Goal: Task Accomplishment & Management: Complete application form

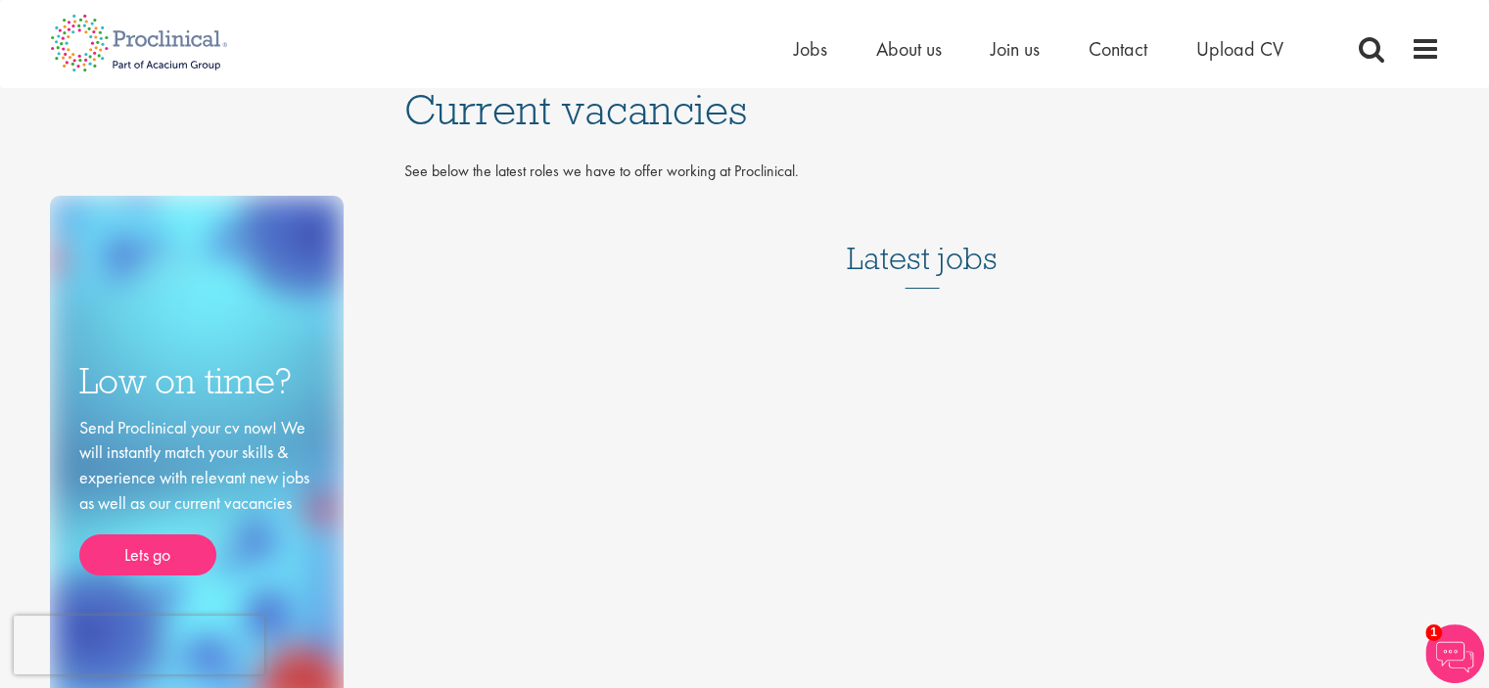
click at [945, 262] on h3 "Latest jobs" at bounding box center [922, 241] width 151 height 96
click at [702, 173] on p "See below the latest roles we have to offer working at Proclinical." at bounding box center [922, 172] width 1036 height 23
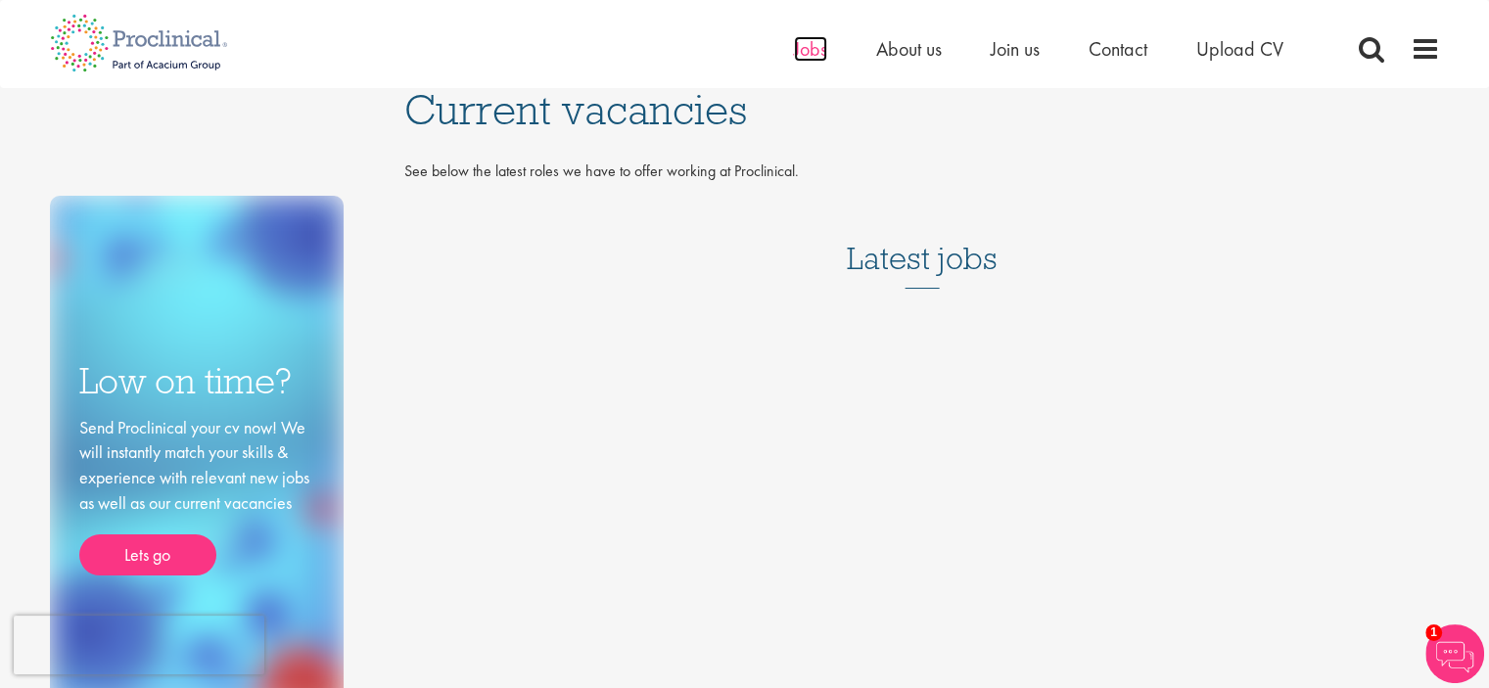
click at [803, 43] on span "Jobs" at bounding box center [810, 48] width 33 height 25
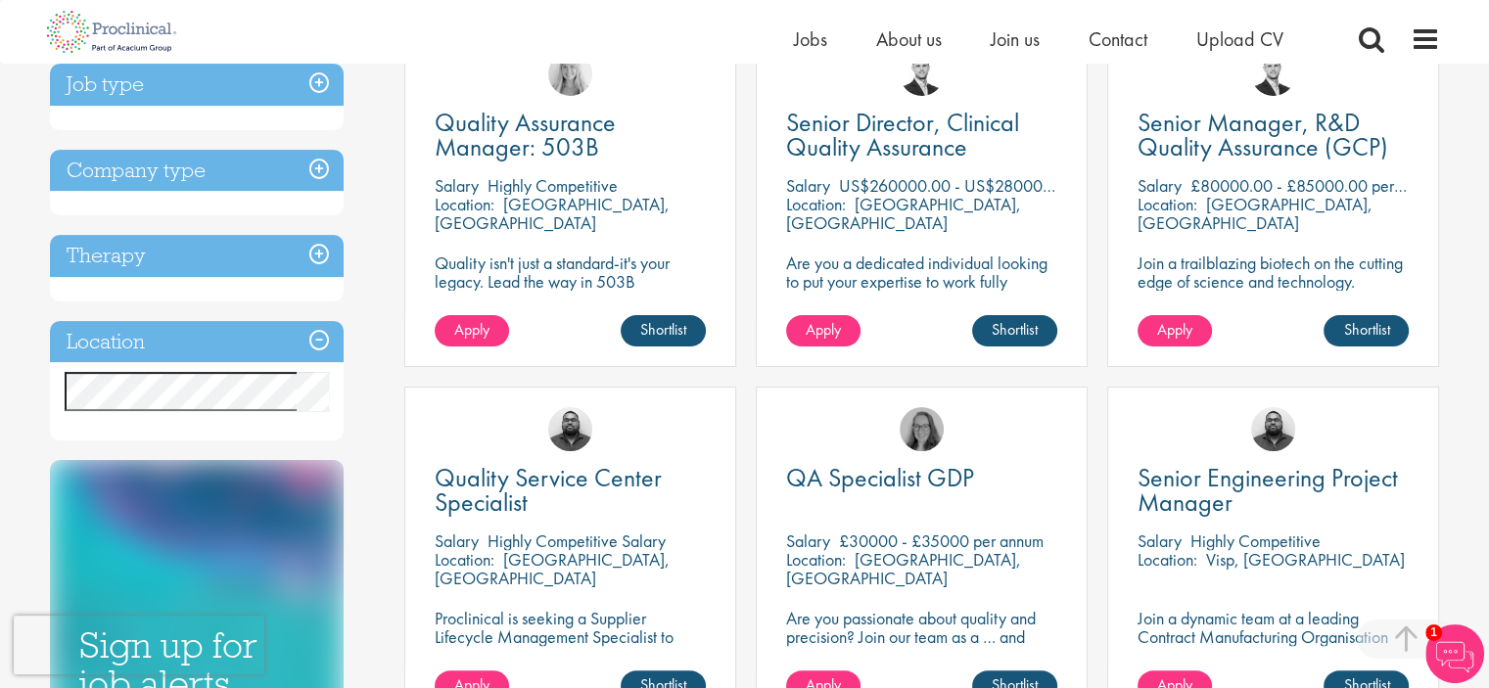
scroll to position [403, 0]
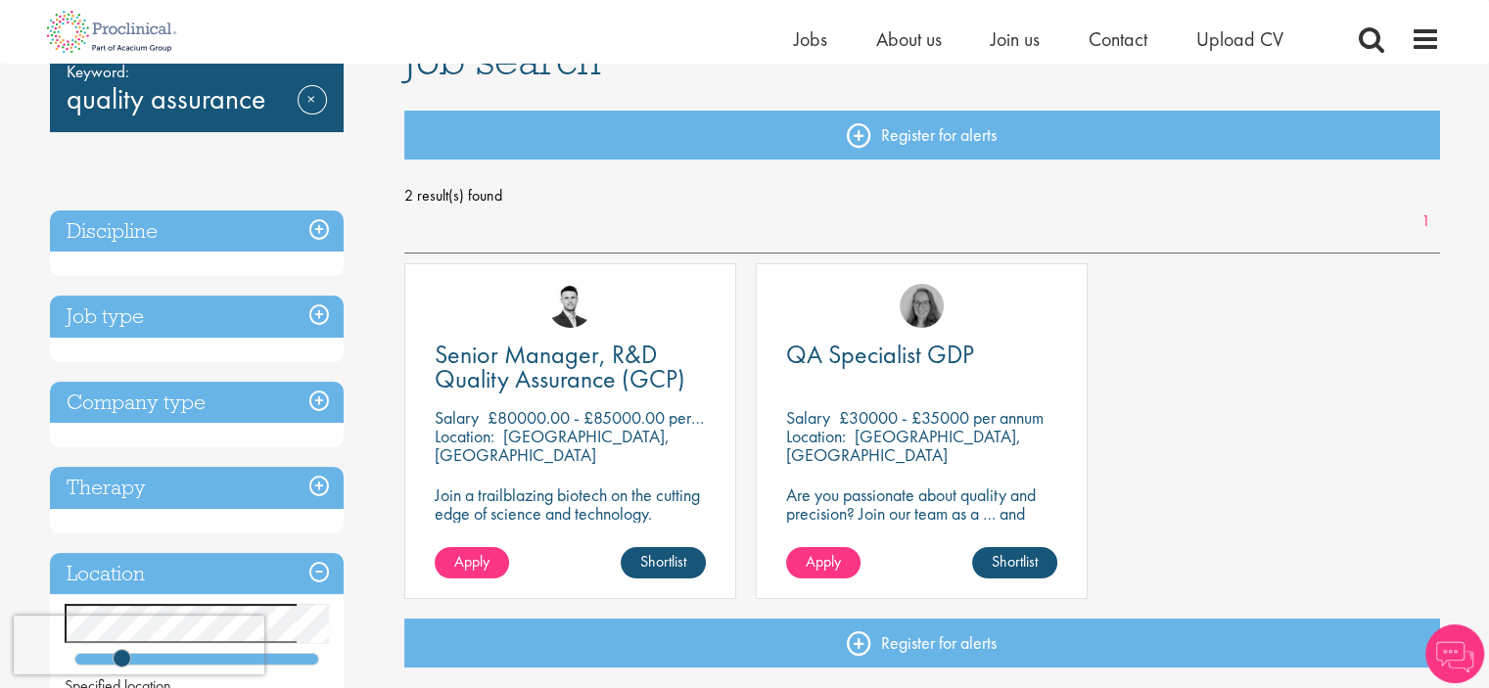
scroll to position [188, 0]
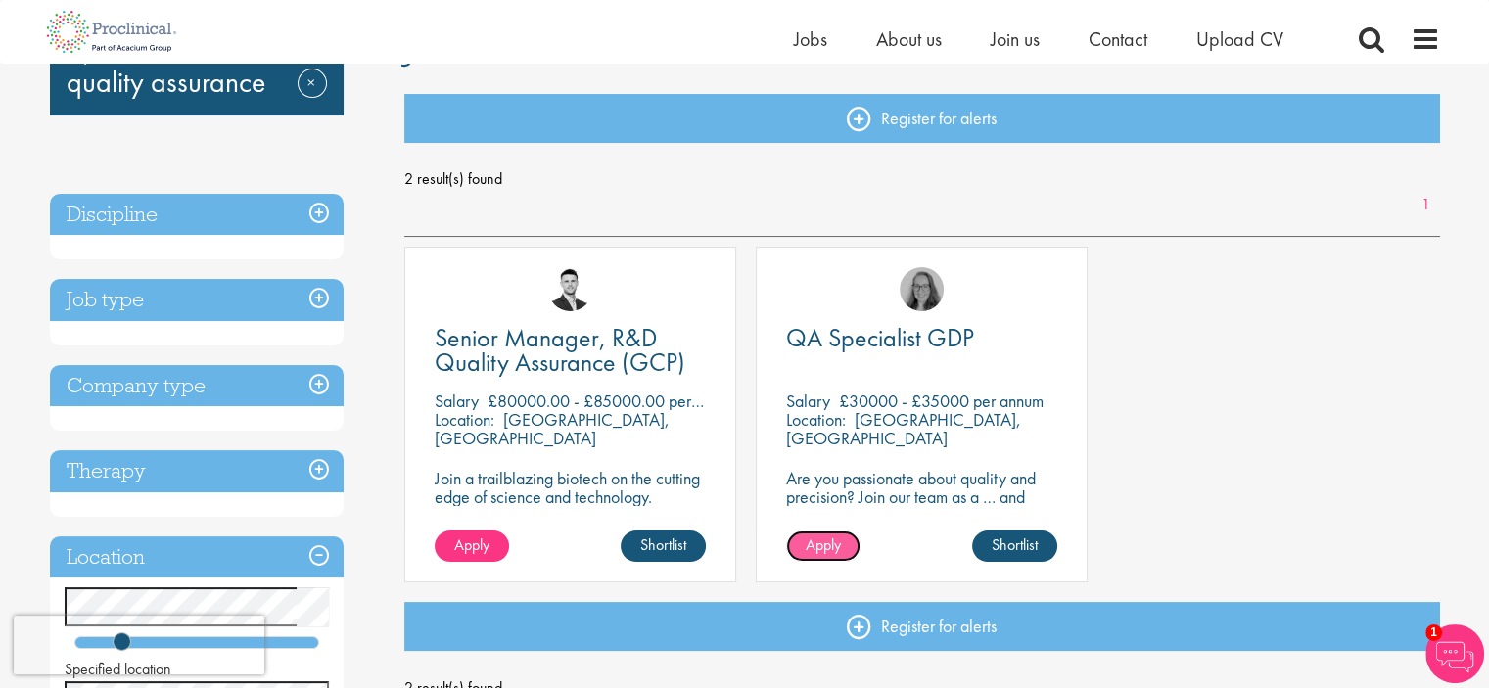
click at [824, 543] on span "Apply" at bounding box center [823, 545] width 35 height 21
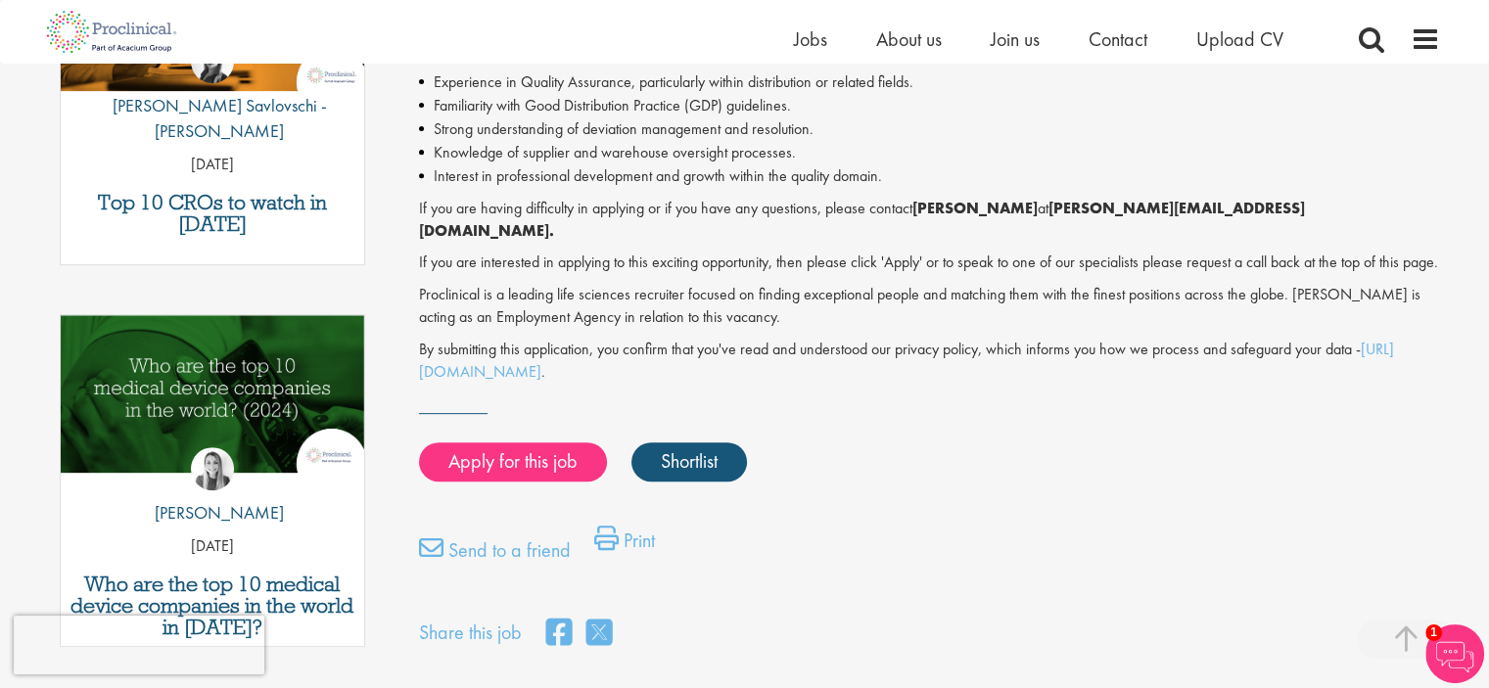
scroll to position [779, 0]
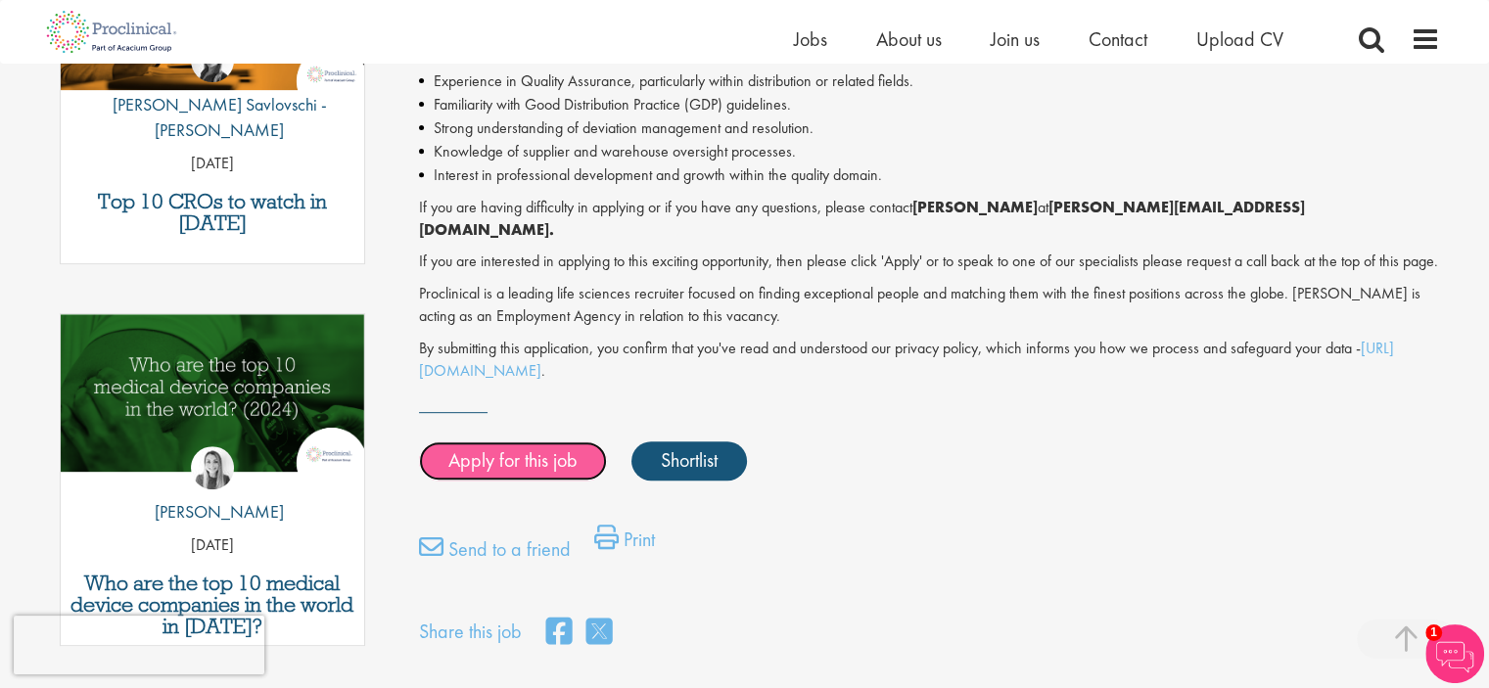
click at [546, 446] on link "Apply for this job" at bounding box center [513, 461] width 188 height 39
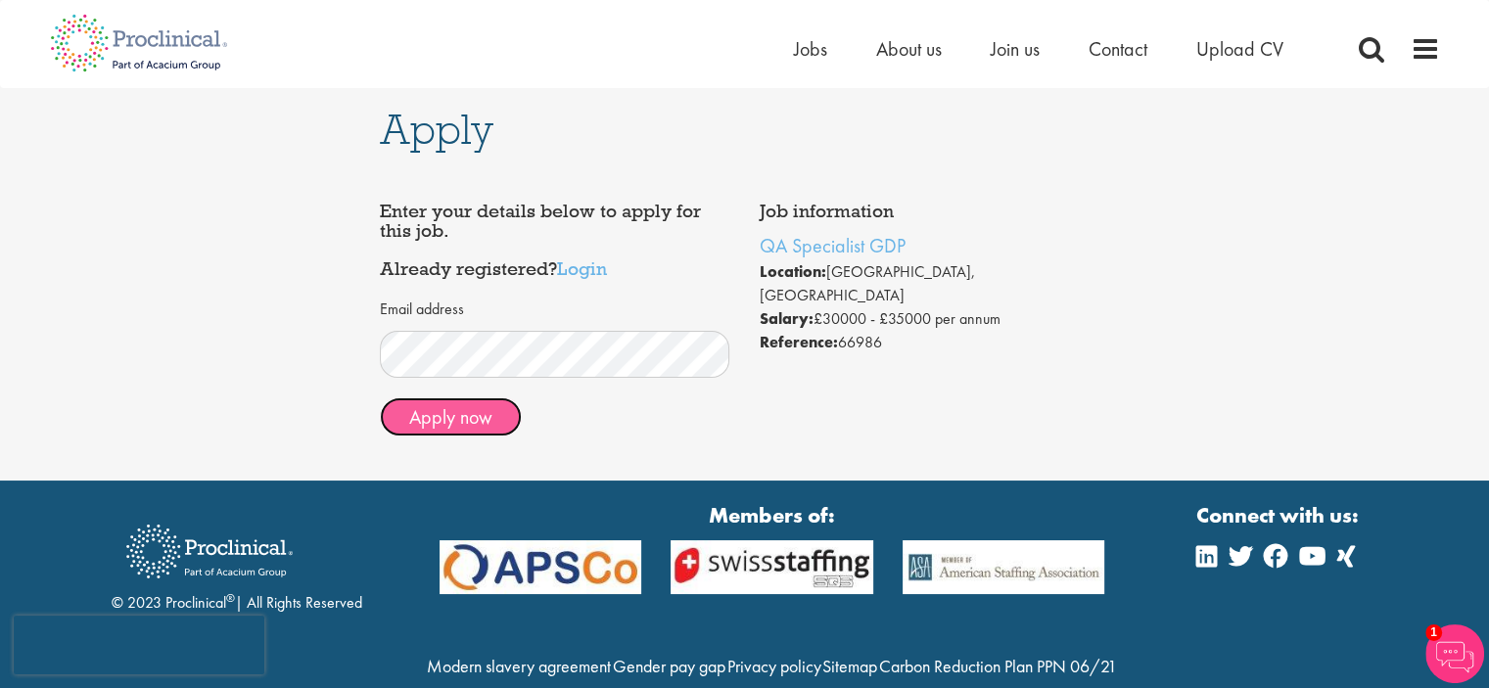
click at [459, 430] on button "Apply now" at bounding box center [451, 416] width 142 height 39
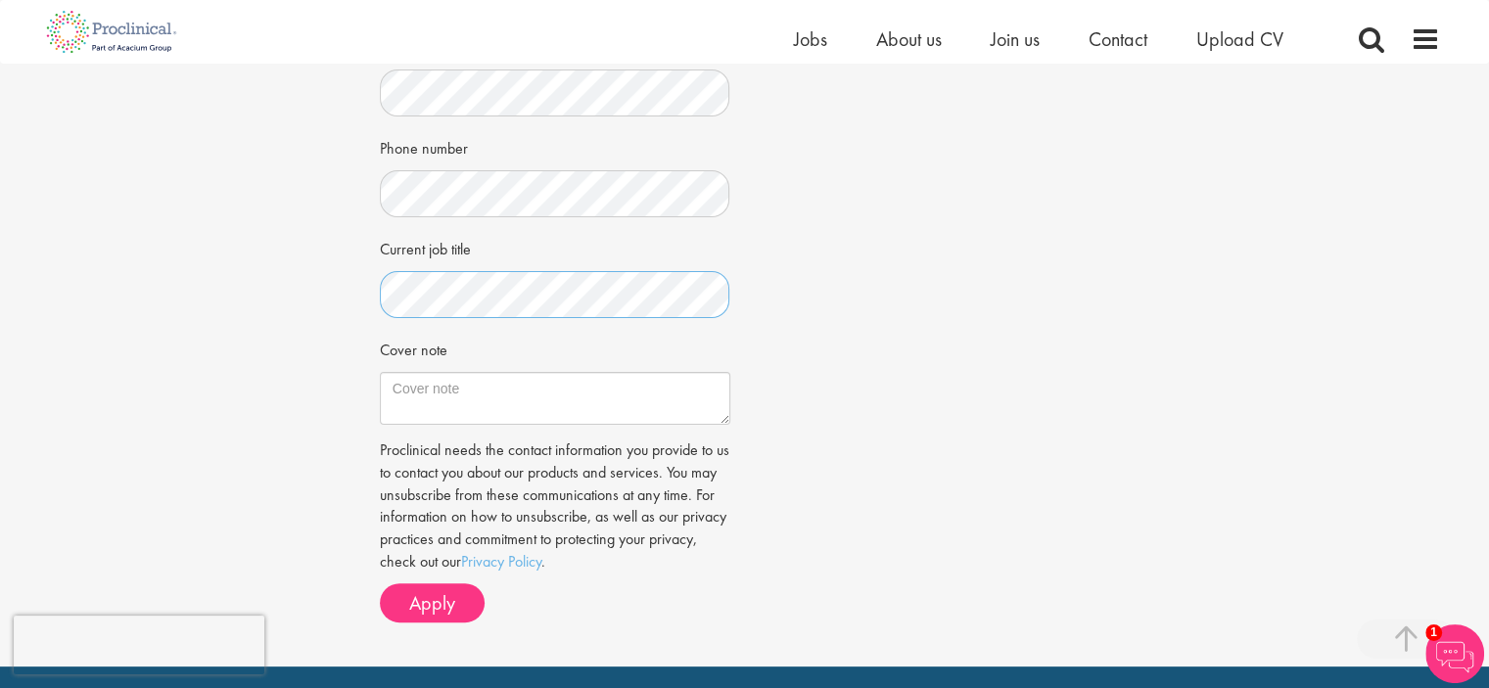
scroll to position [462, 0]
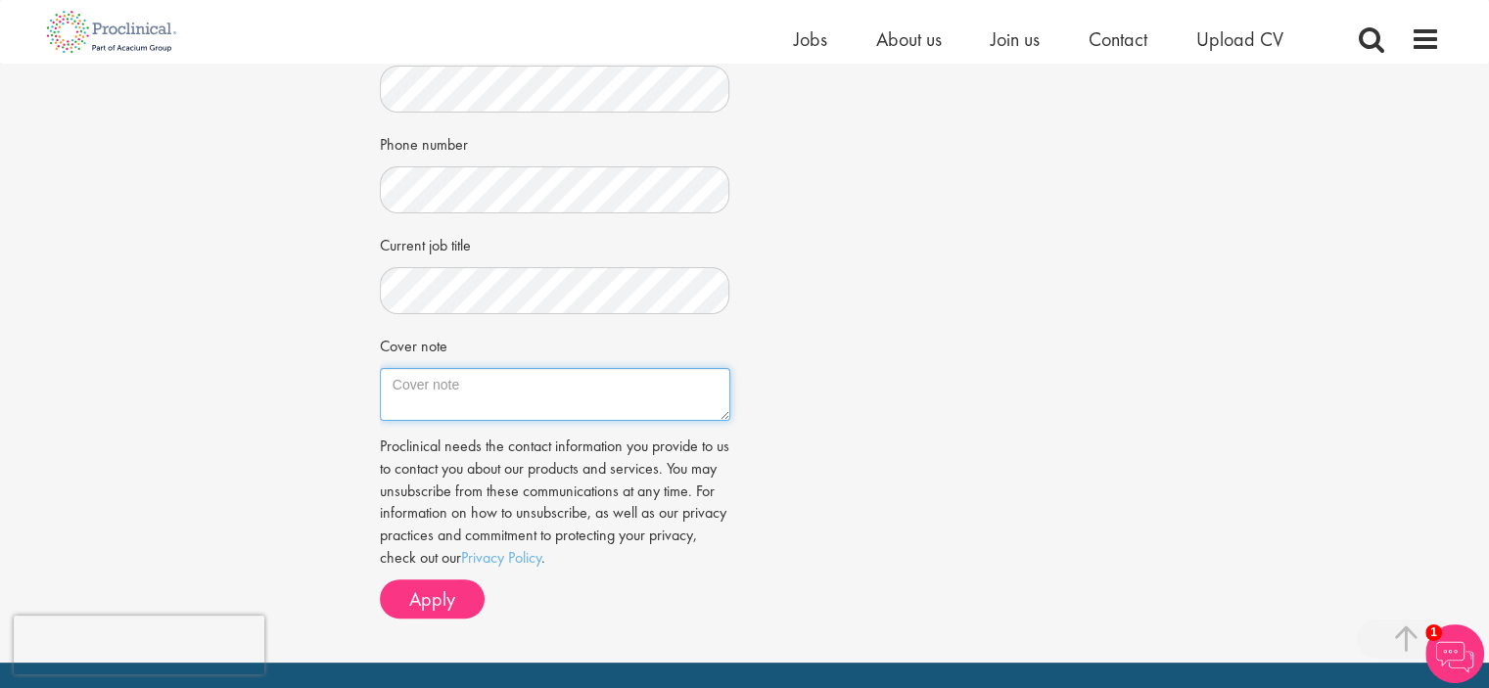
click at [423, 387] on textarea "Cover note" at bounding box center [555, 394] width 350 height 53
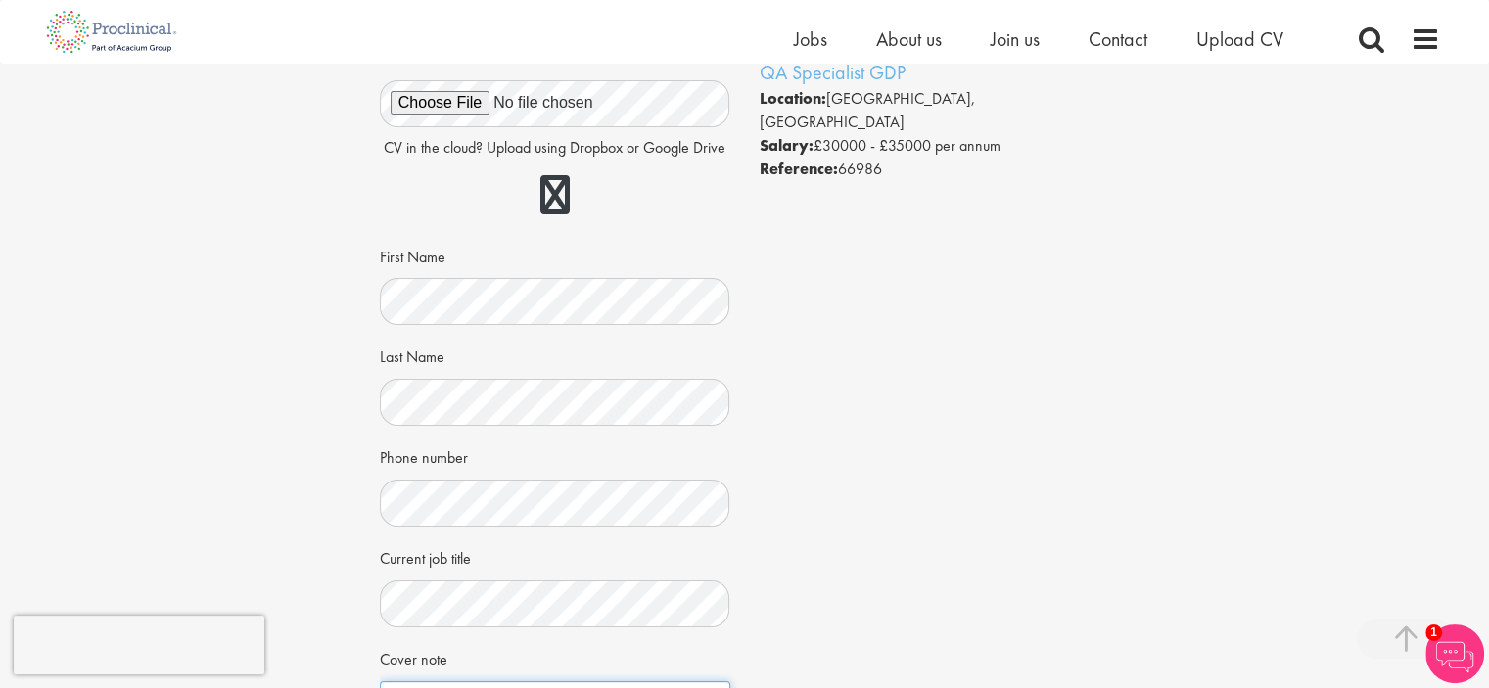
scroll to position [480, 0]
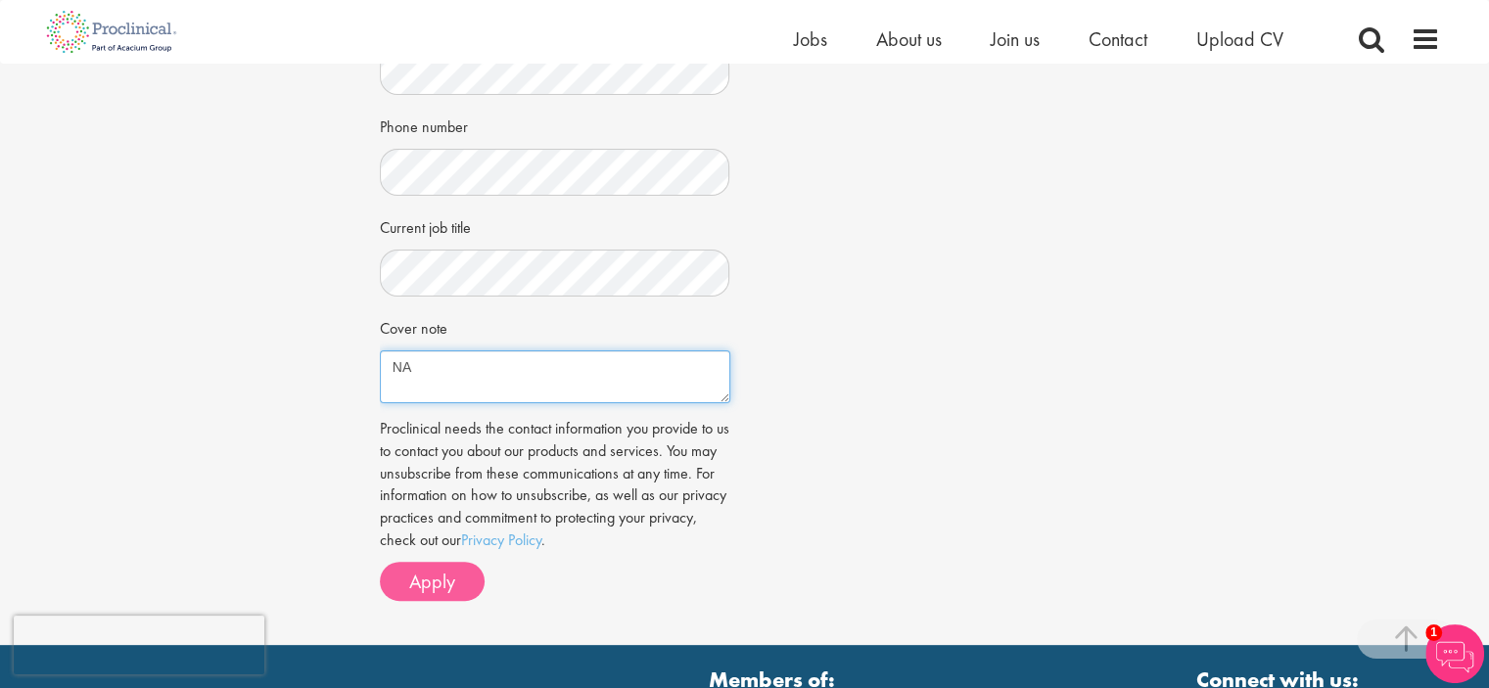
type textarea "NA"
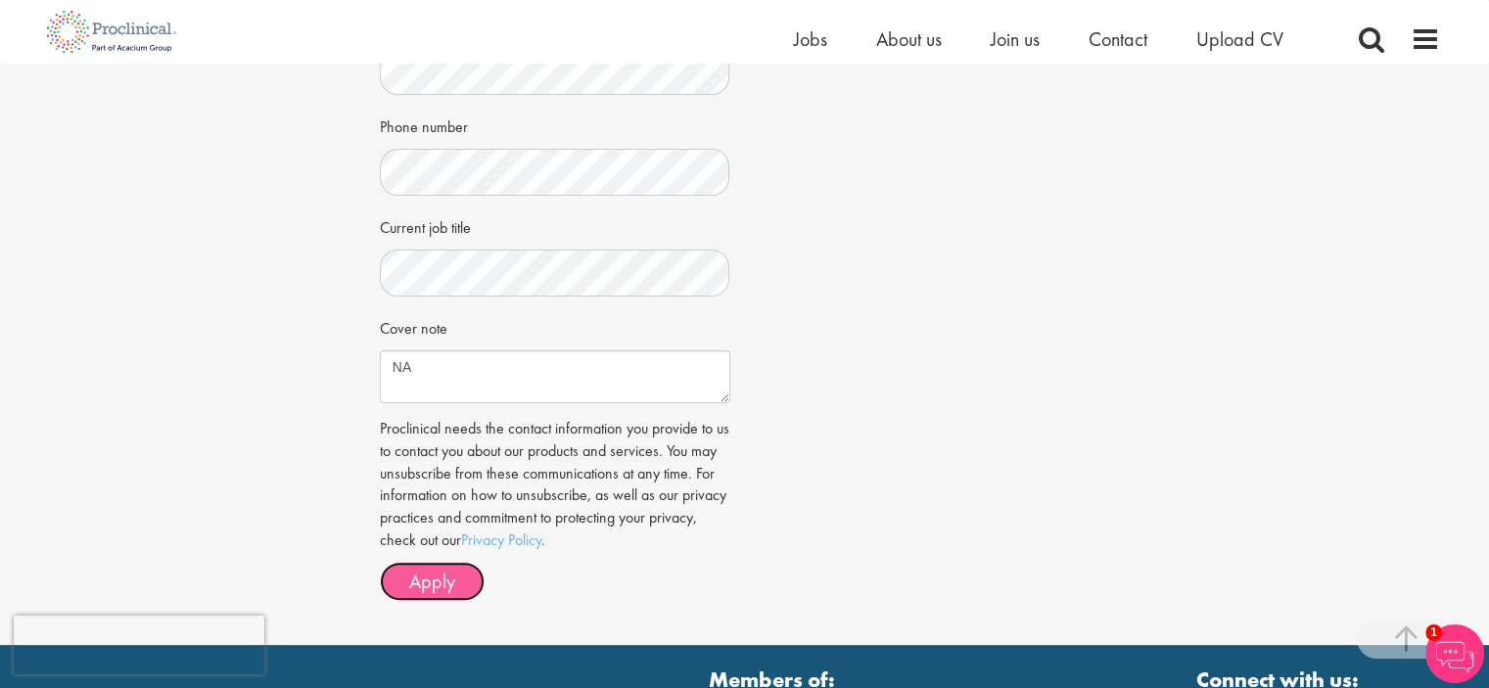
click at [442, 572] on span "Apply" at bounding box center [432, 581] width 46 height 25
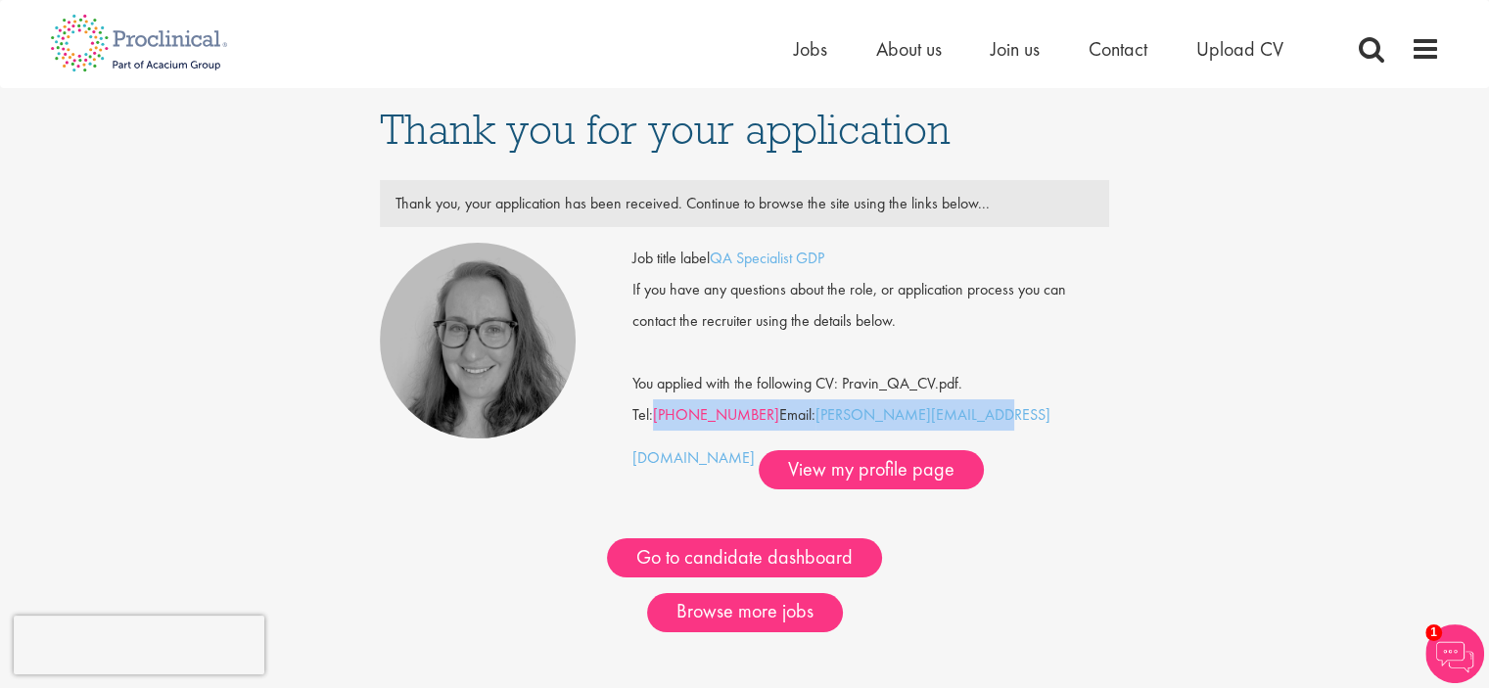
drag, startPoint x: 967, startPoint y: 409, endPoint x: 656, endPoint y: 406, distance: 311.3
click at [656, 406] on div "Job title label QA Specialist GDP If you have any questions about the role, or …" at bounding box center [870, 366] width 477 height 247
copy div "+41 61 508 7202 Email: i.aymes@proclinical.com"
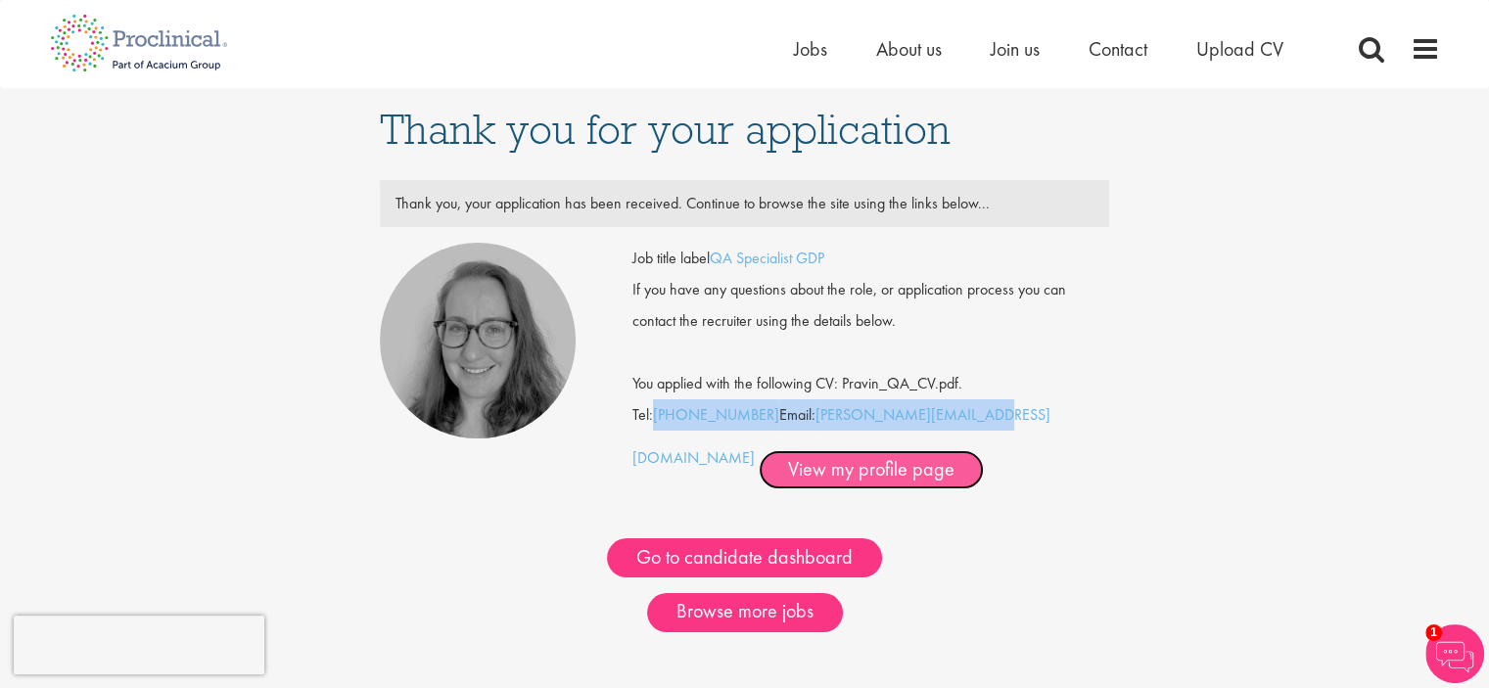
click at [759, 468] on link "View my profile page" at bounding box center [871, 469] width 225 height 39
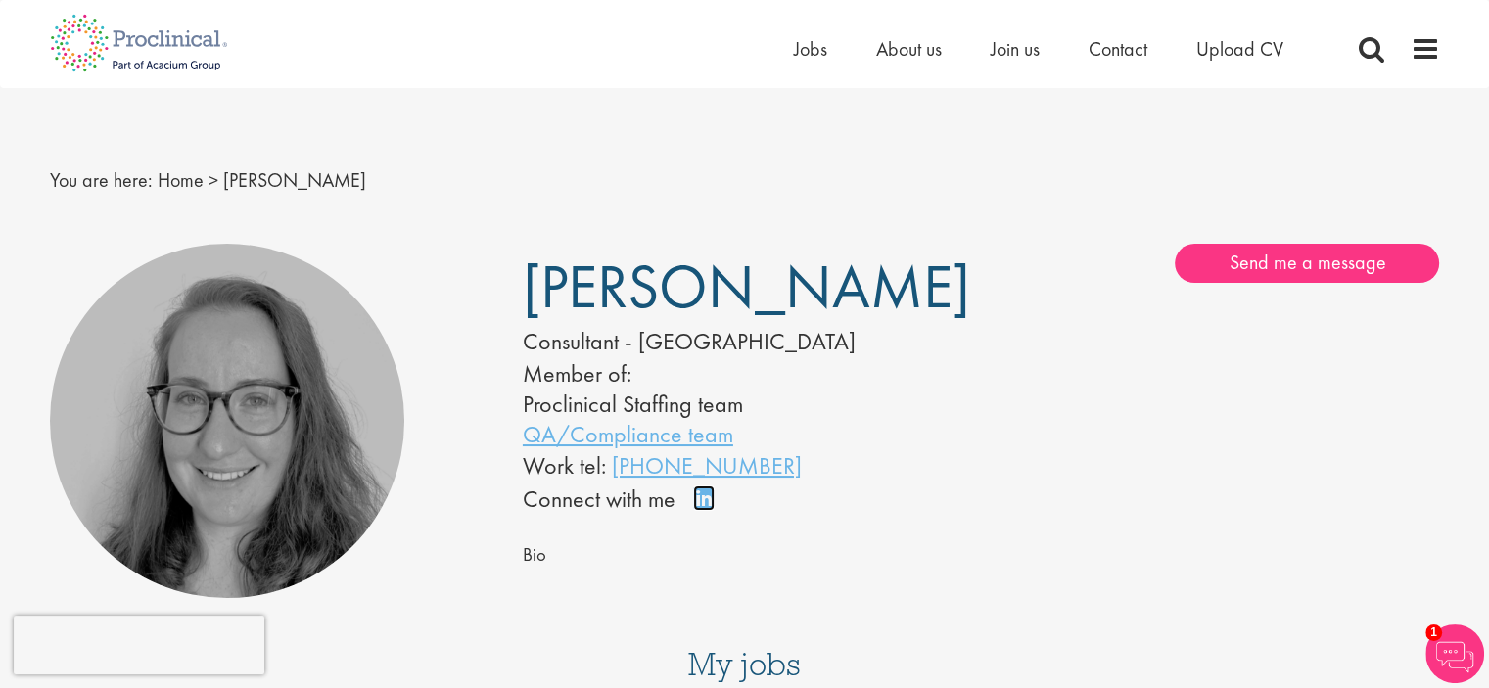
click at [703, 507] on link "Connect on LinkedIn" at bounding box center [710, 507] width 34 height 0
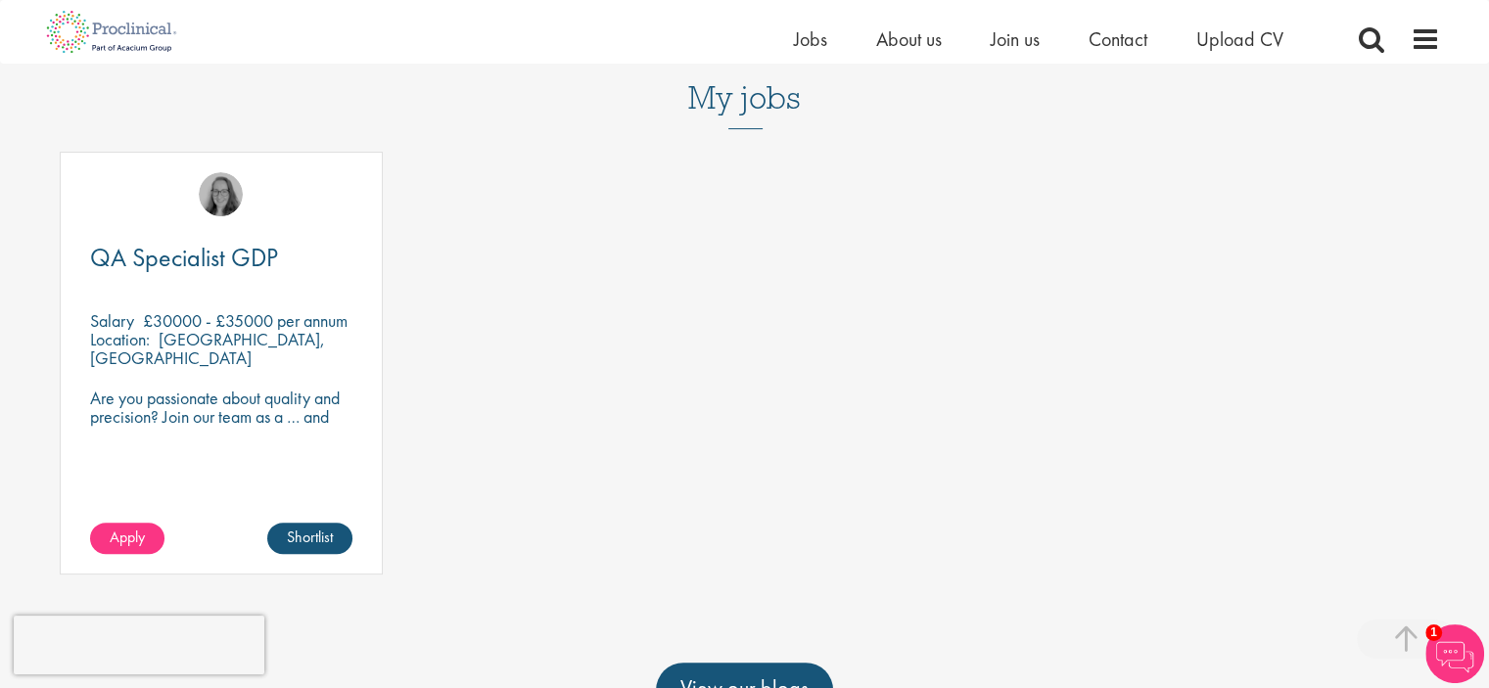
scroll to position [546, 0]
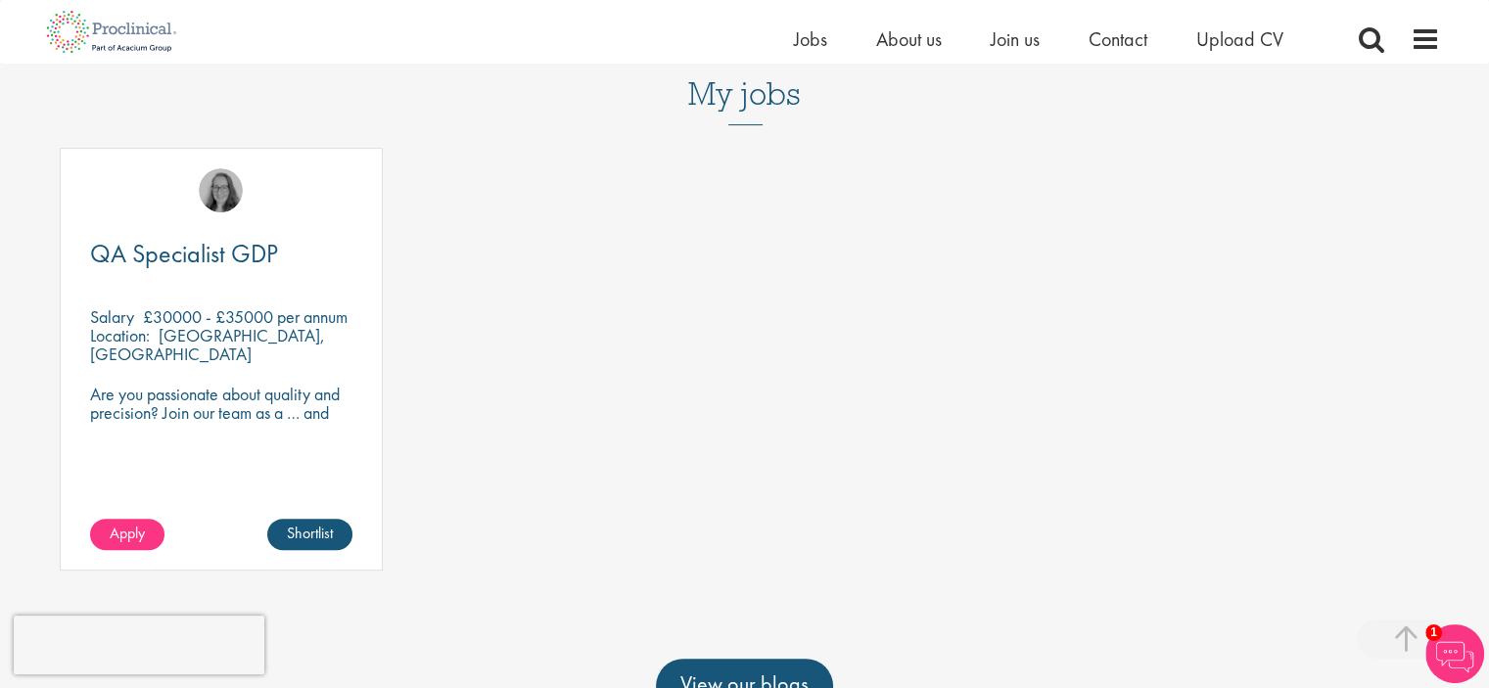
click at [325, 408] on p "Are you passionate about quality and precision? Join our team as a … and help e…" at bounding box center [221, 422] width 262 height 74
click at [173, 252] on span "QA Specialist GDP" at bounding box center [184, 253] width 188 height 33
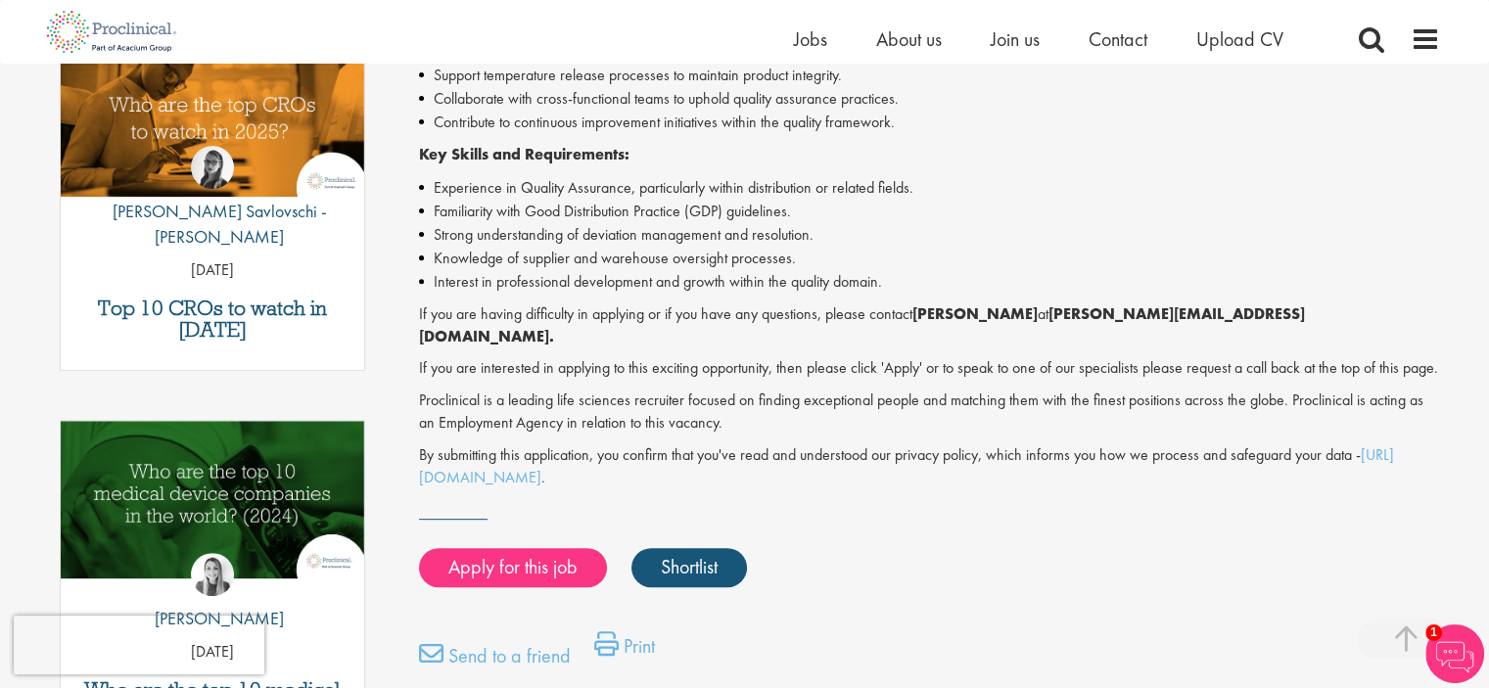
scroll to position [668, 0]
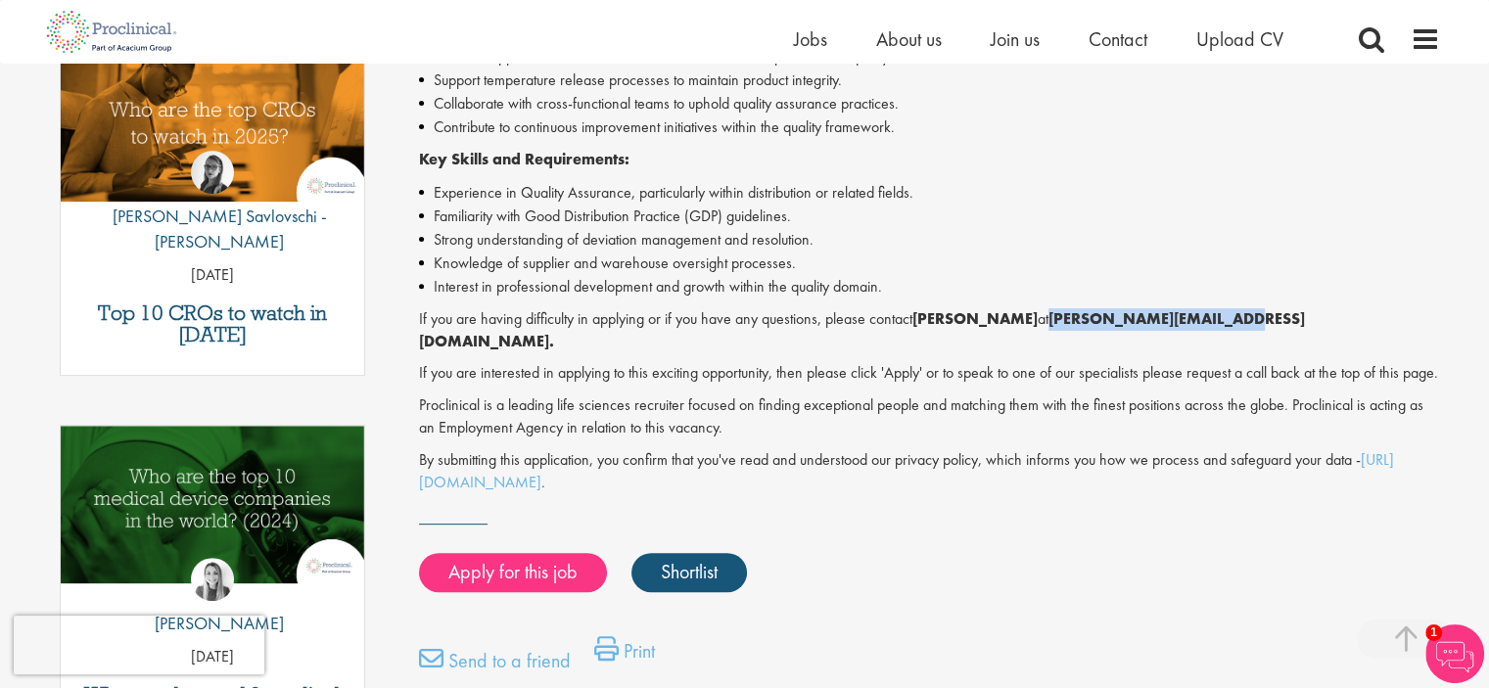
drag, startPoint x: 1215, startPoint y: 320, endPoint x: 1038, endPoint y: 321, distance: 177.2
click at [1038, 321] on strong "[PERSON_NAME][EMAIL_ADDRESS][DOMAIN_NAME]." at bounding box center [862, 329] width 886 height 43
copy strong "[PERSON_NAME][EMAIL_ADDRESS][DOMAIN_NAME]"
drag, startPoint x: 1408, startPoint y: 0, endPoint x: 1061, endPoint y: 150, distance: 377.5
click at [1061, 150] on p "Key Skills and Requirements:" at bounding box center [929, 160] width 1021 height 23
